Goal: Transaction & Acquisition: Purchase product/service

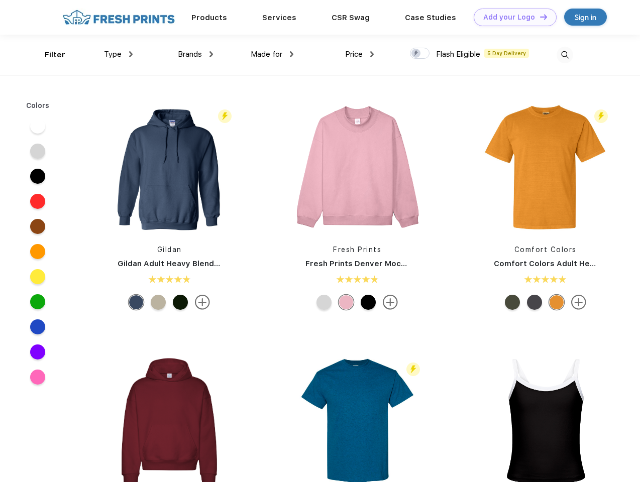
click at [512, 17] on link "Add your Logo Design Tool" at bounding box center [515, 18] width 83 height 18
click at [0, 0] on div "Design Tool" at bounding box center [0, 0] width 0 height 0
click at [539, 17] on link "Add your Logo Design Tool" at bounding box center [515, 18] width 83 height 18
click at [48, 55] on div "Filter" at bounding box center [55, 55] width 21 height 12
click at [119, 54] on span "Type" at bounding box center [113, 54] width 18 height 9
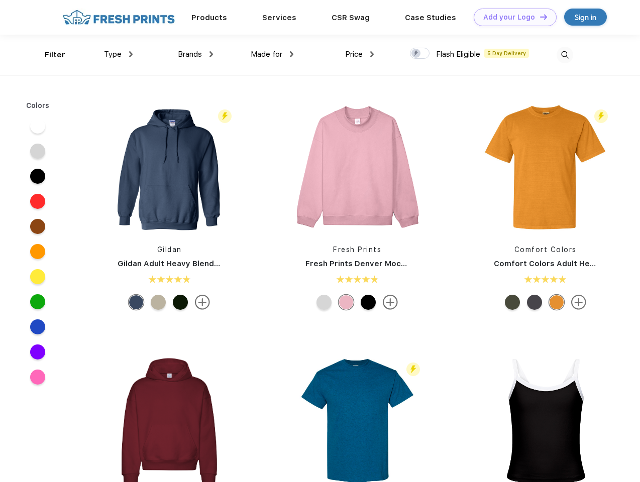
click at [195, 54] on span "Brands" at bounding box center [190, 54] width 24 height 9
click at [272, 54] on span "Made for" at bounding box center [267, 54] width 32 height 9
click at [360, 54] on span "Price" at bounding box center [354, 54] width 18 height 9
click at [420, 54] on div at bounding box center [420, 53] width 20 height 11
click at [417, 54] on input "checkbox" at bounding box center [413, 50] width 7 height 7
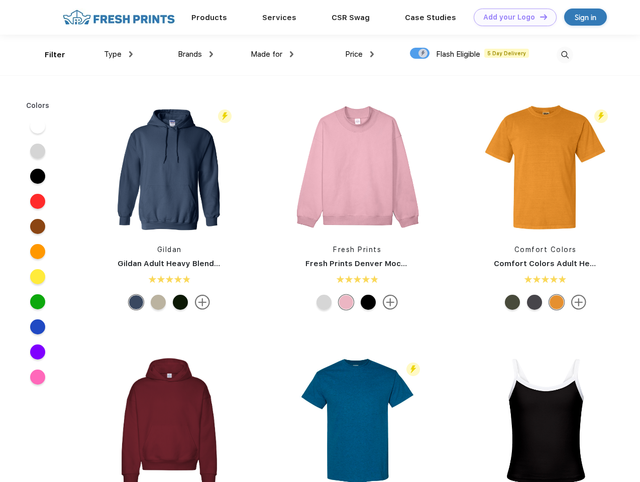
click at [565, 55] on img at bounding box center [565, 55] width 17 height 17
